Goal: Task Accomplishment & Management: Use online tool/utility

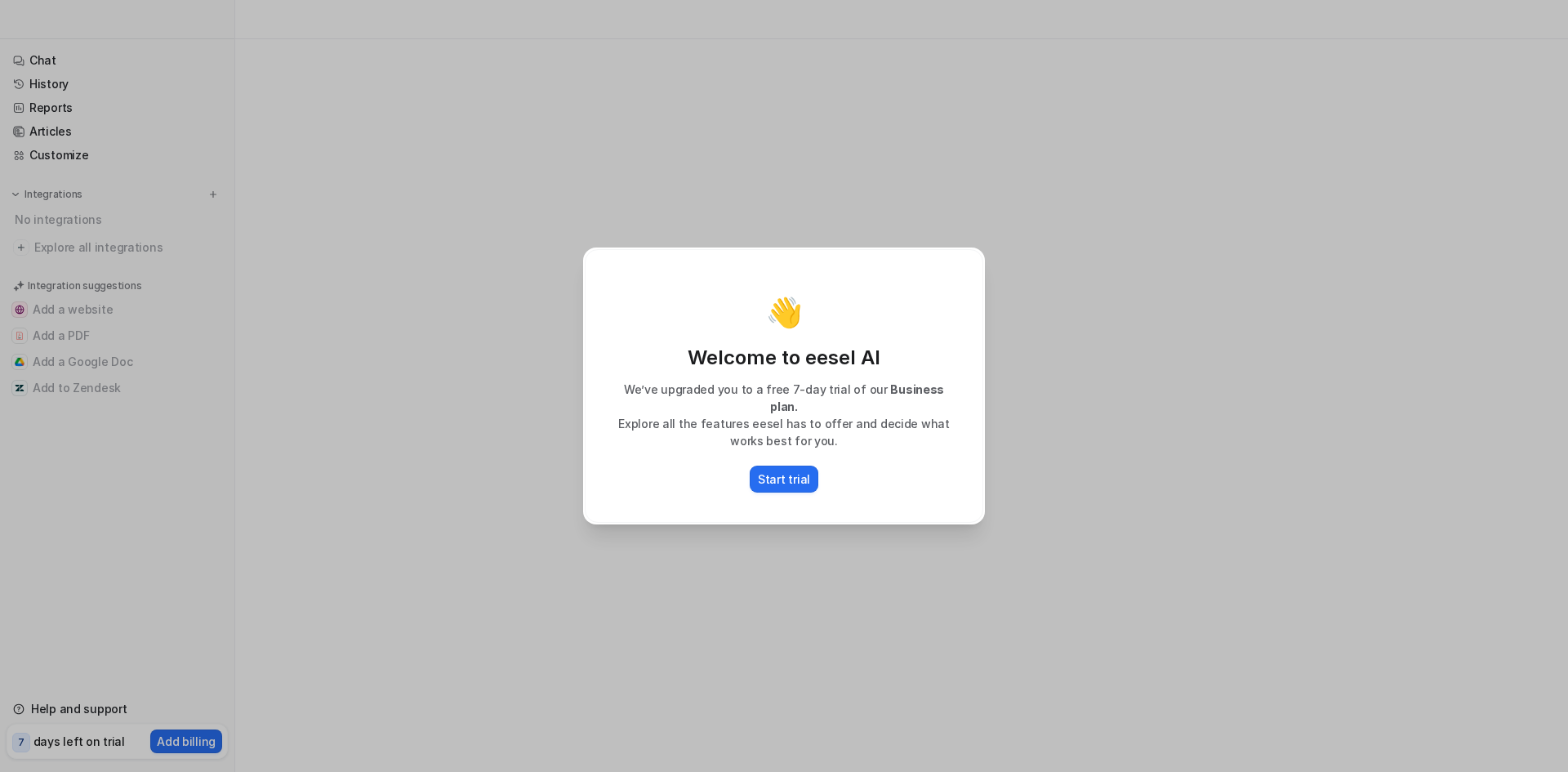
click at [786, 471] on p "Start trial" at bounding box center [784, 479] width 53 height 17
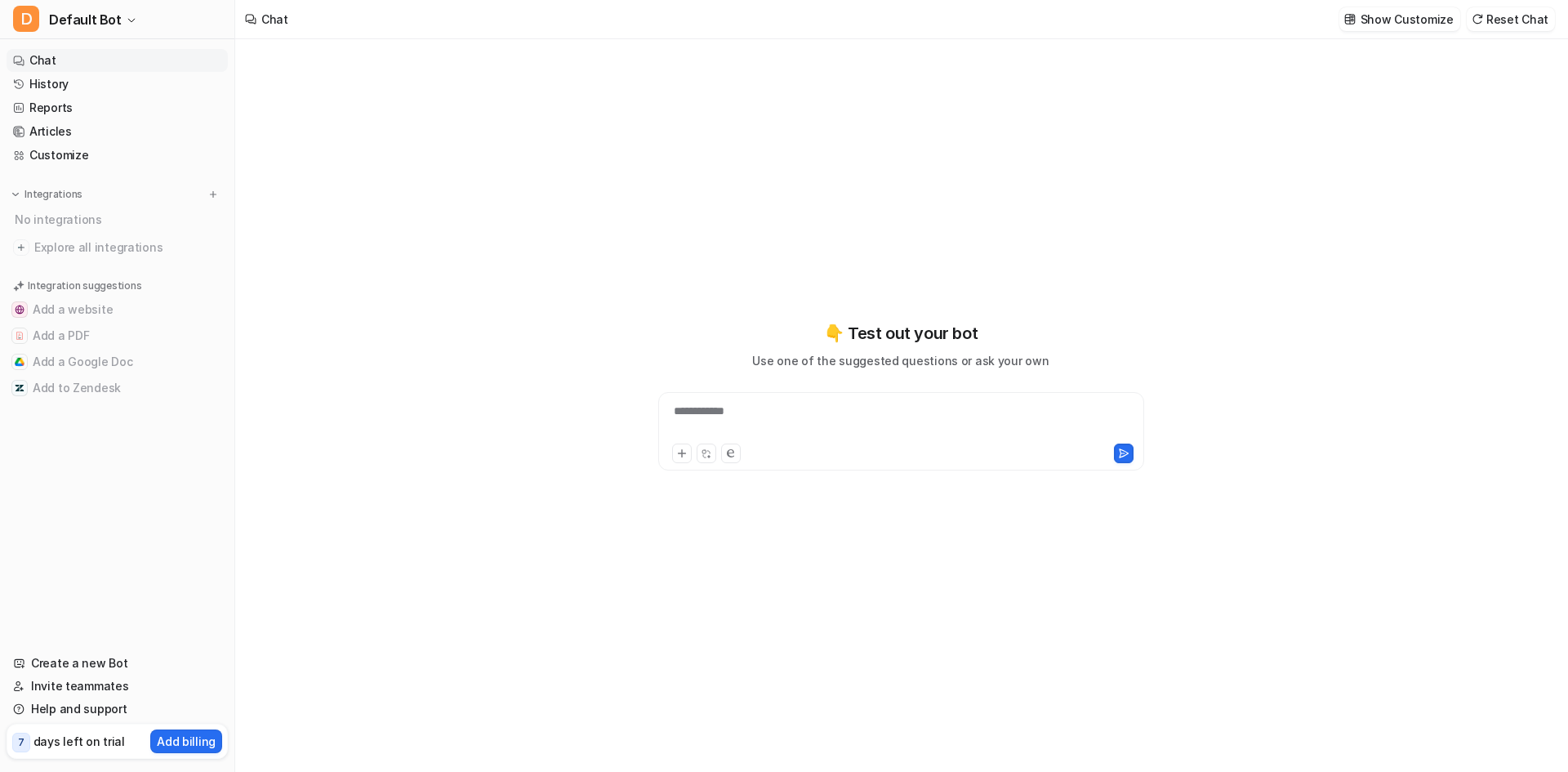
type textarea "**********"
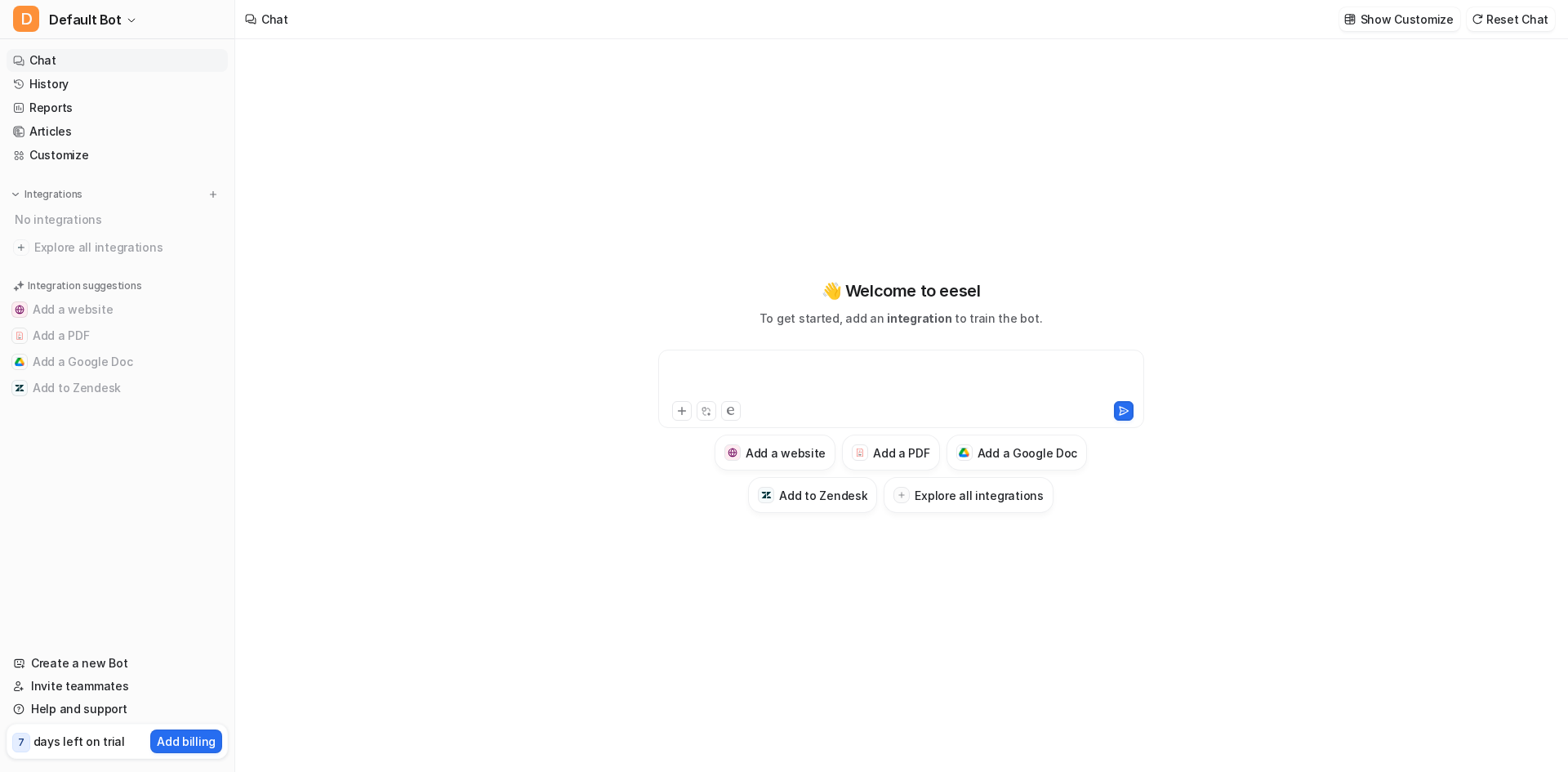
click at [792, 379] on div at bounding box center [901, 379] width 478 height 38
click at [1127, 404] on button at bounding box center [1124, 410] width 20 height 20
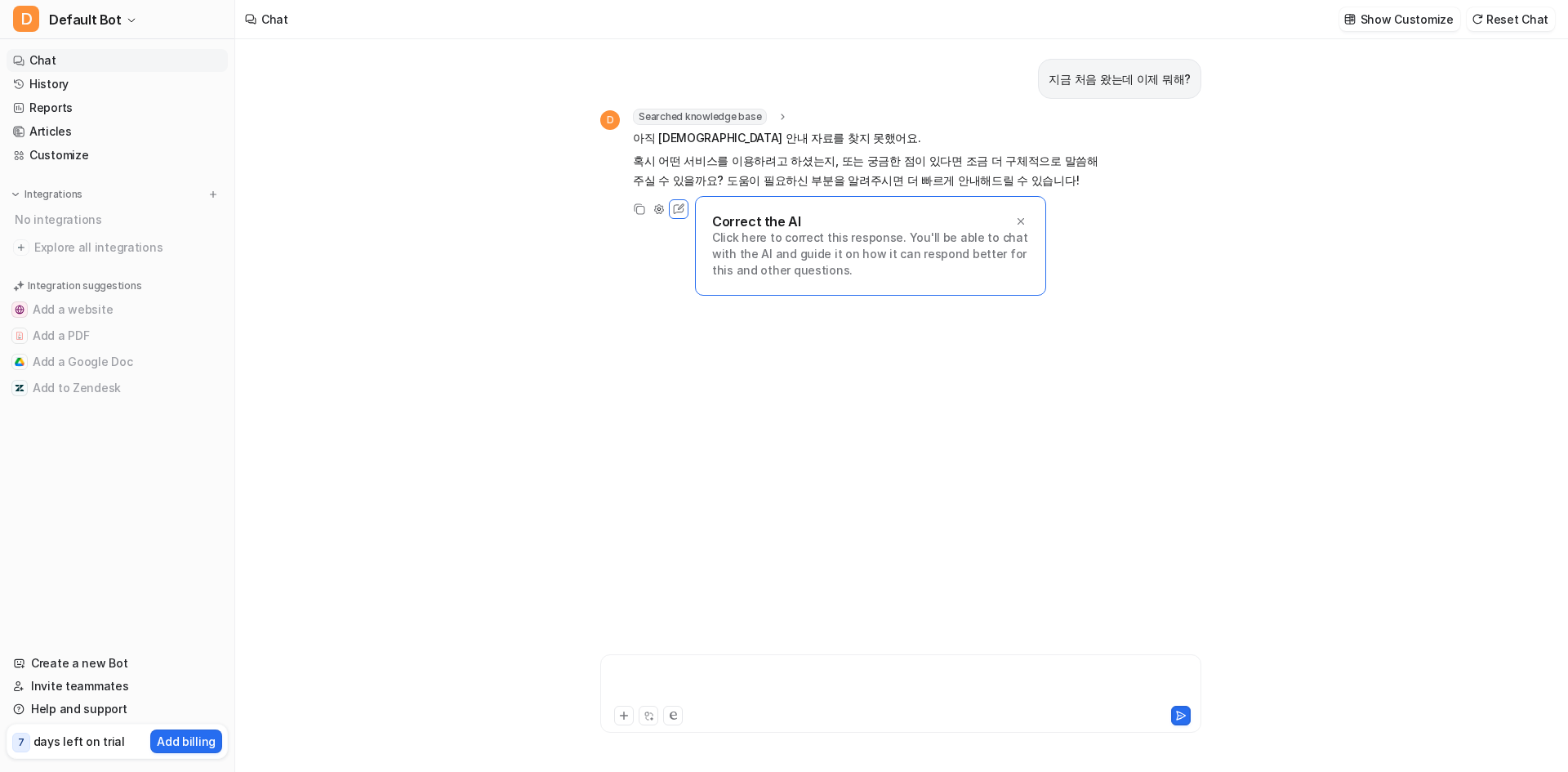
click at [690, 672] on div at bounding box center [901, 684] width 593 height 38
click at [1176, 712] on icon at bounding box center [1181, 716] width 11 height 11
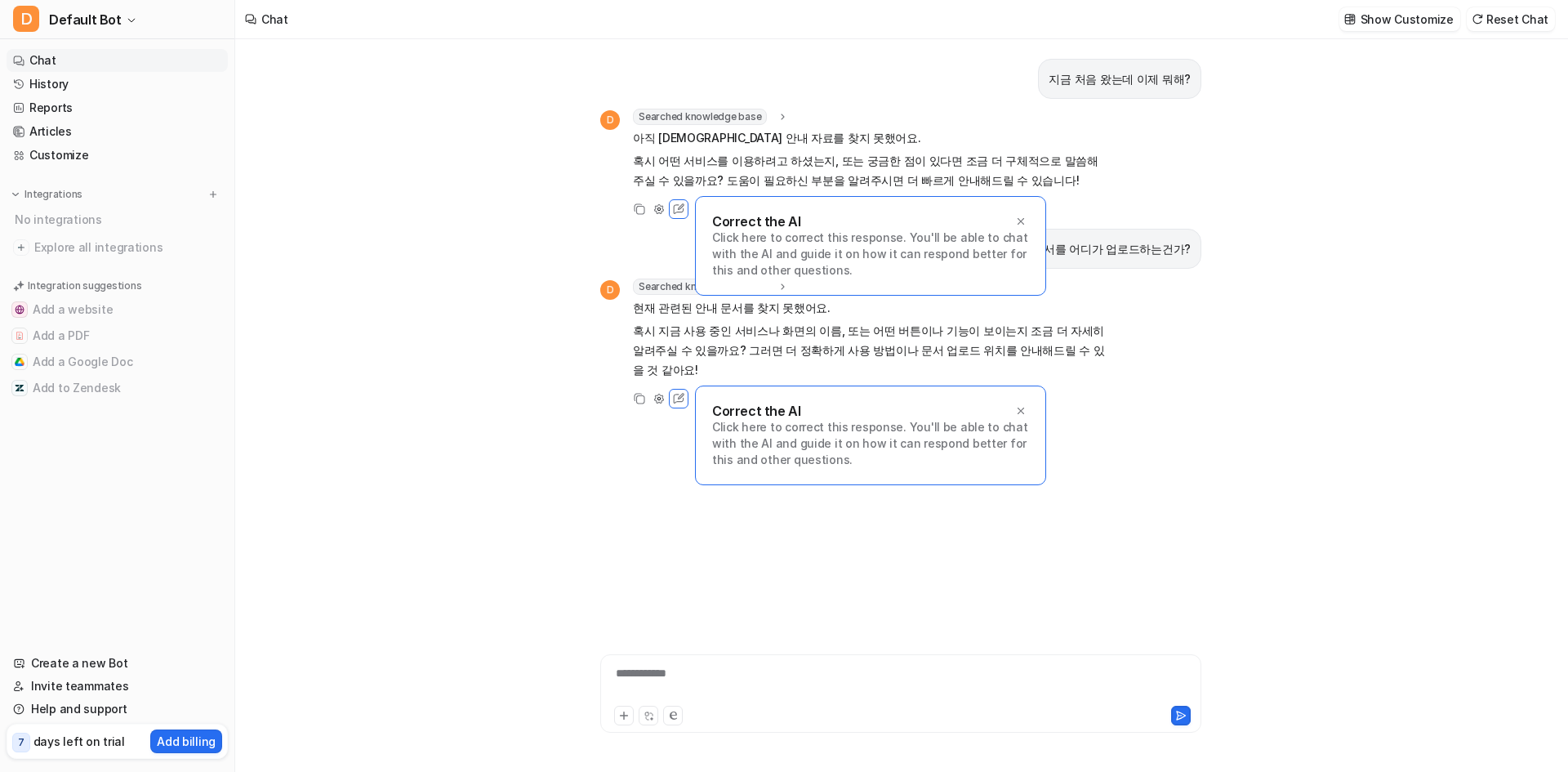
click at [1025, 406] on icon at bounding box center [1021, 411] width 11 height 11
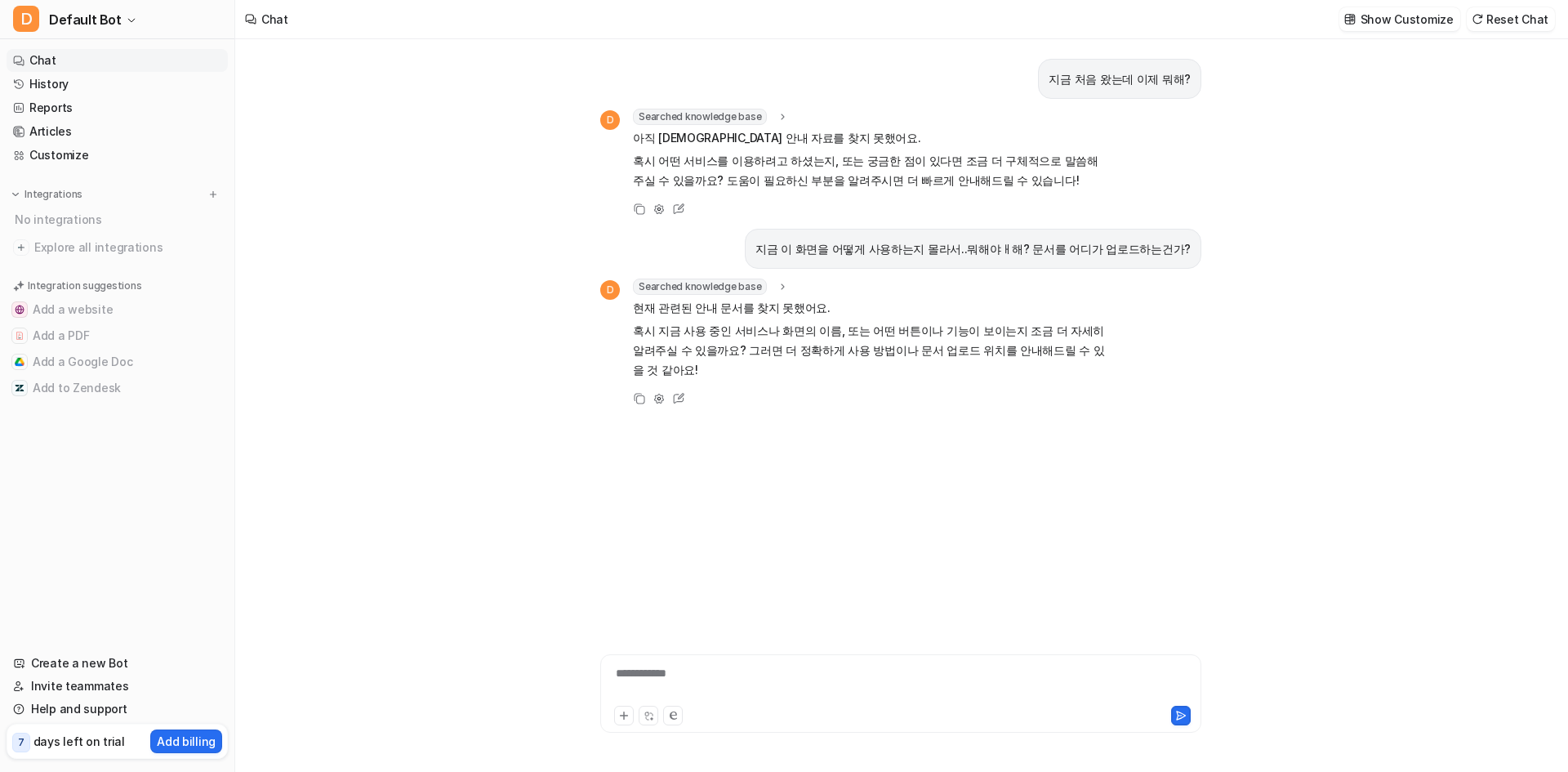
click at [30, 133] on link "Articles" at bounding box center [117, 131] width 222 height 23
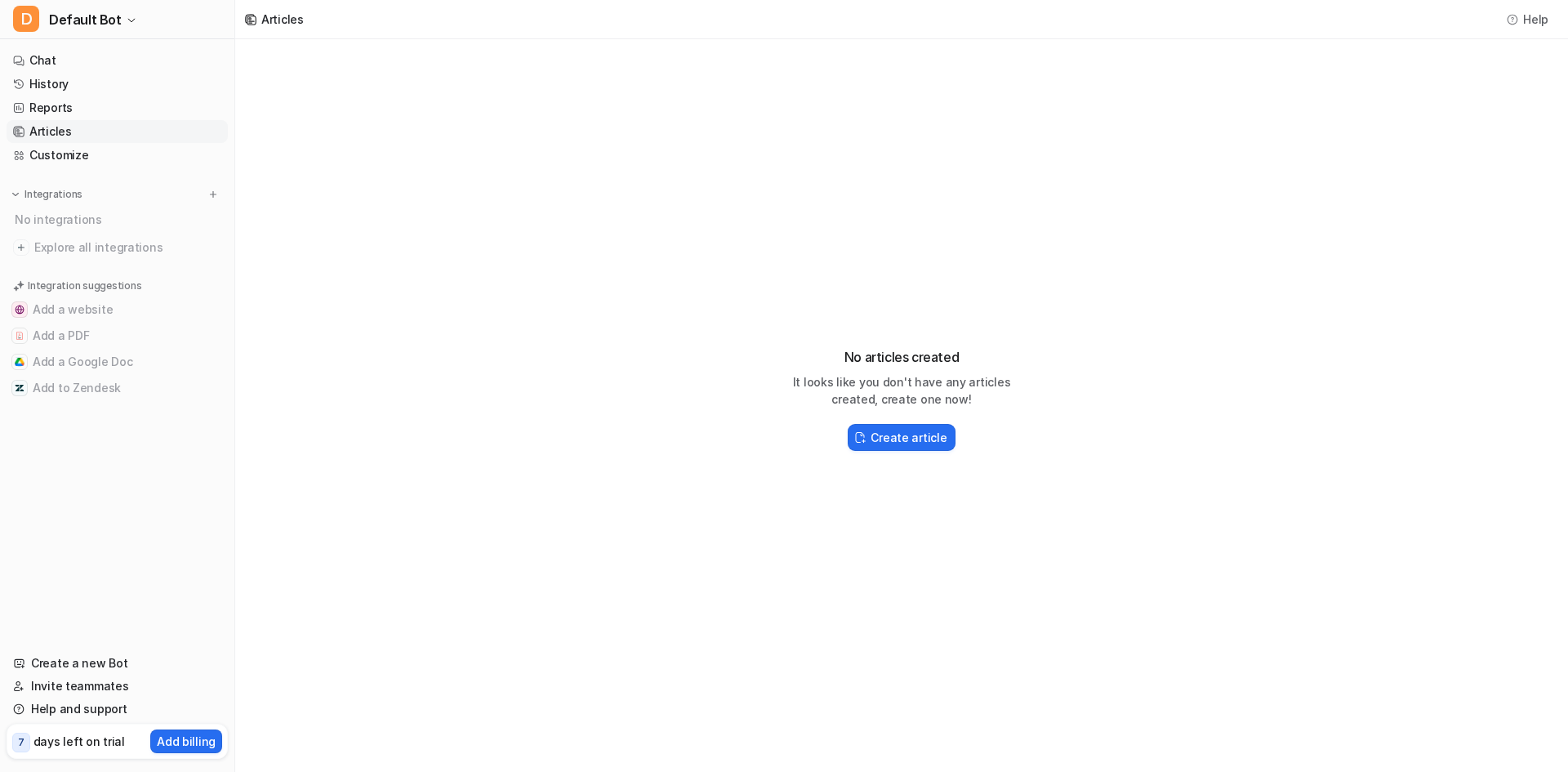
click at [53, 103] on link "Reports" at bounding box center [117, 108] width 222 height 23
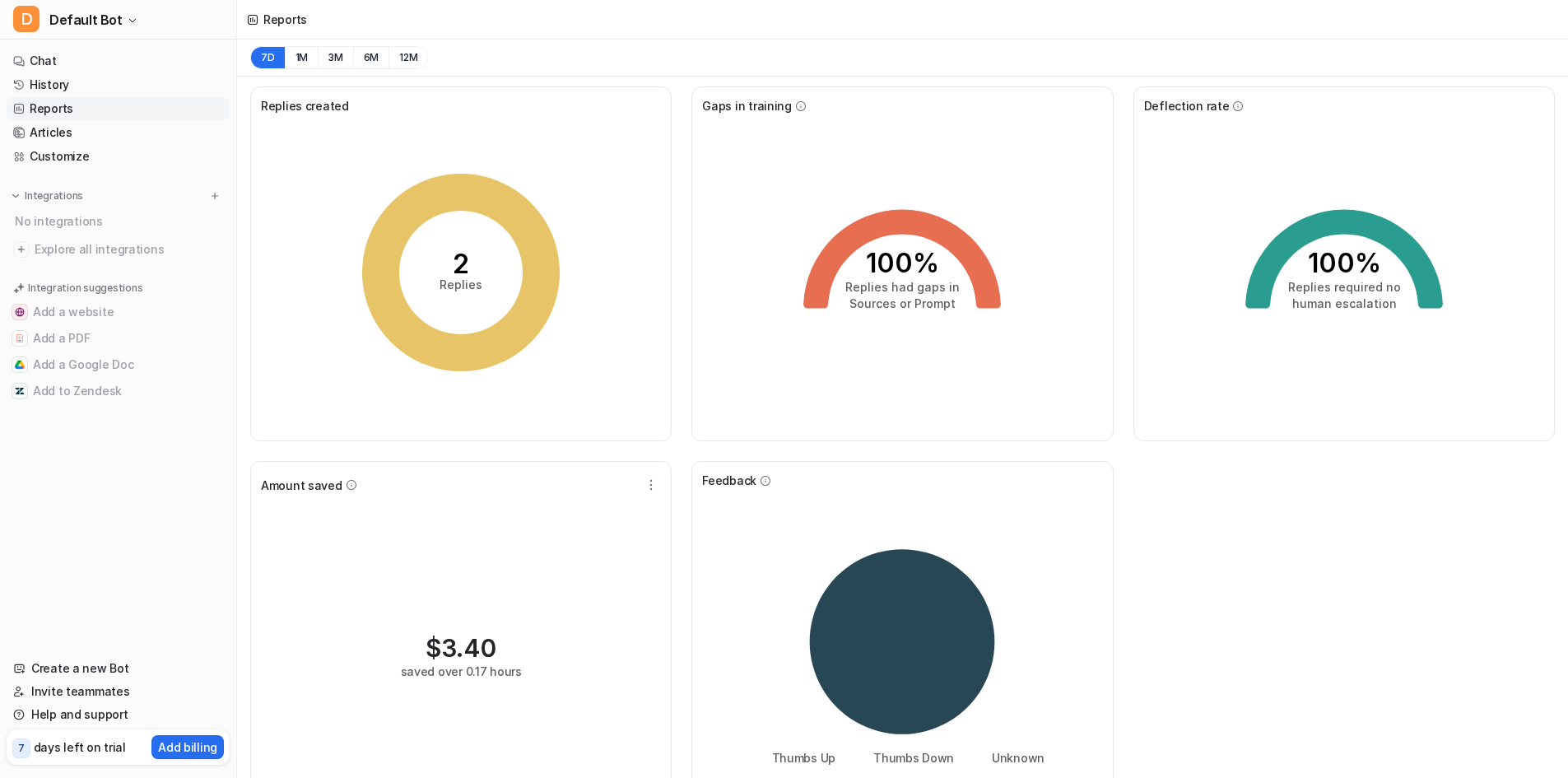
click at [453, 270] on tspan "2" at bounding box center [460, 264] width 16 height 32
click at [65, 87] on link "History" at bounding box center [118, 84] width 223 height 23
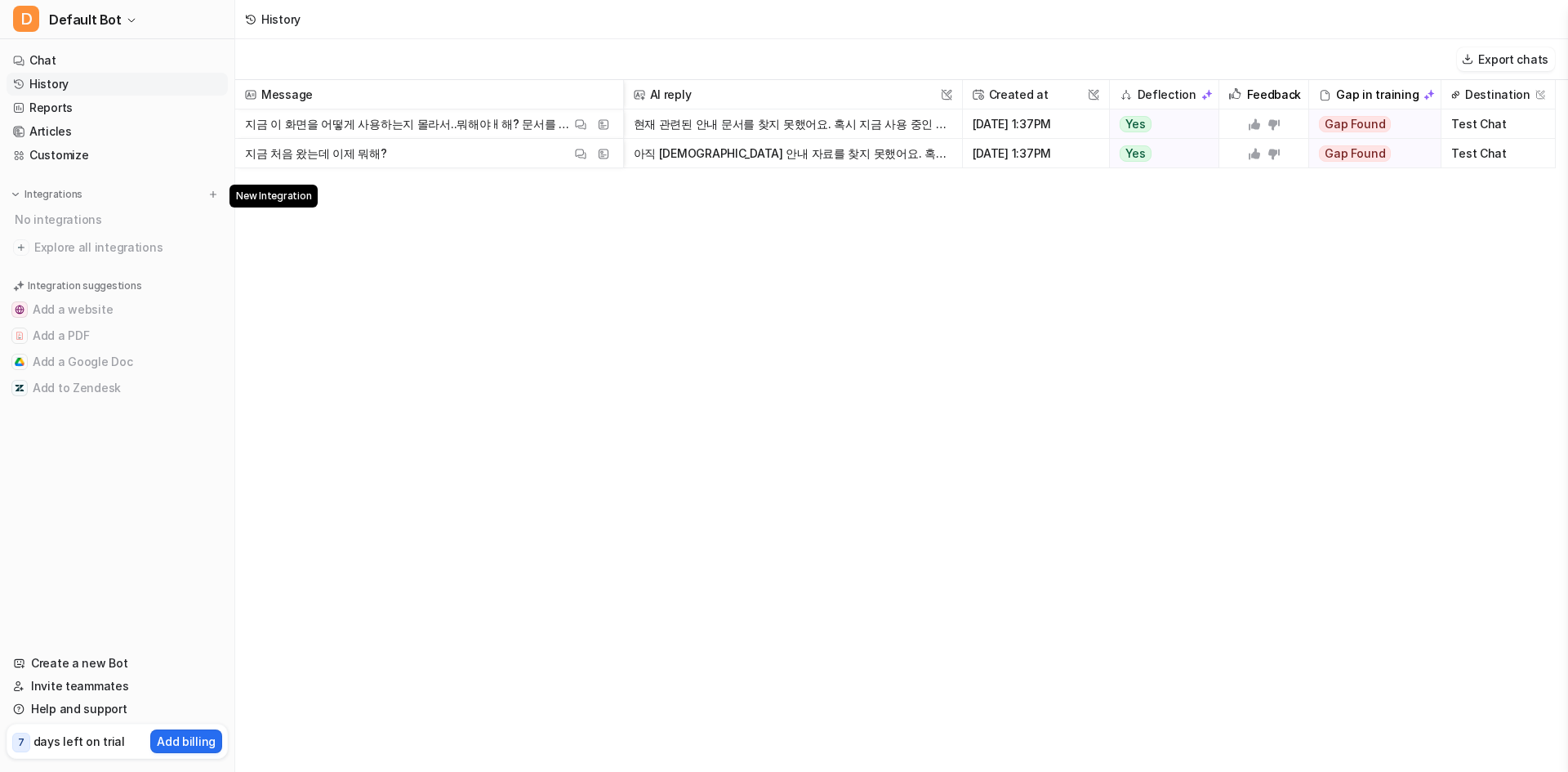
click at [209, 193] on img at bounding box center [213, 194] width 11 height 11
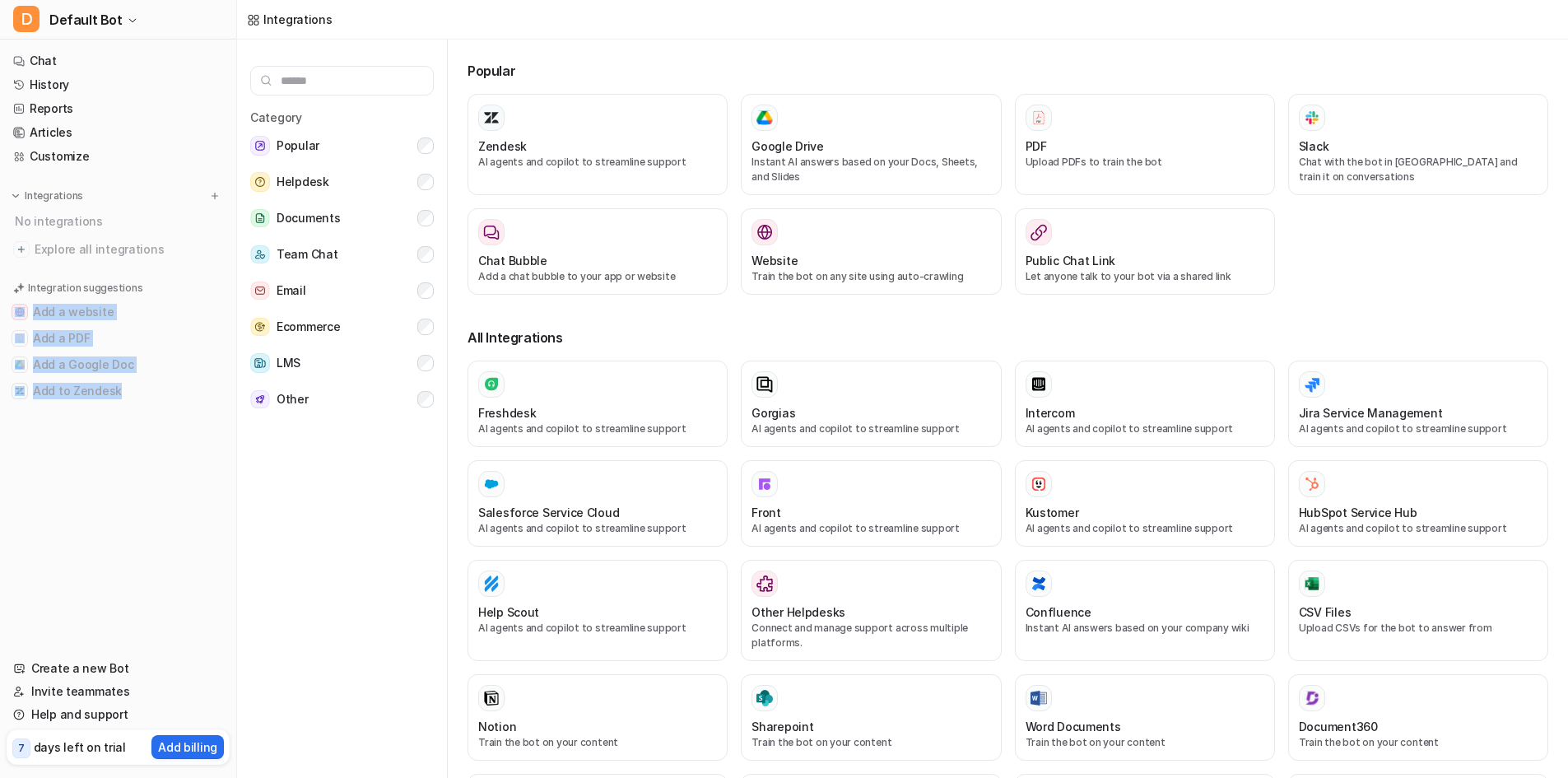
drag, startPoint x: 164, startPoint y: 451, endPoint x: 0, endPoint y: 307, distance: 218.2
click at [0, 307] on nav "Chat History Reports Articles Customize Integrations No integrations Explore al…" at bounding box center [118, 343] width 237 height 601
copy ul "Add a website Add a PDF Add a Google Doc Add to Zendesk"
